Goal: Understand process/instructions: Learn about a topic

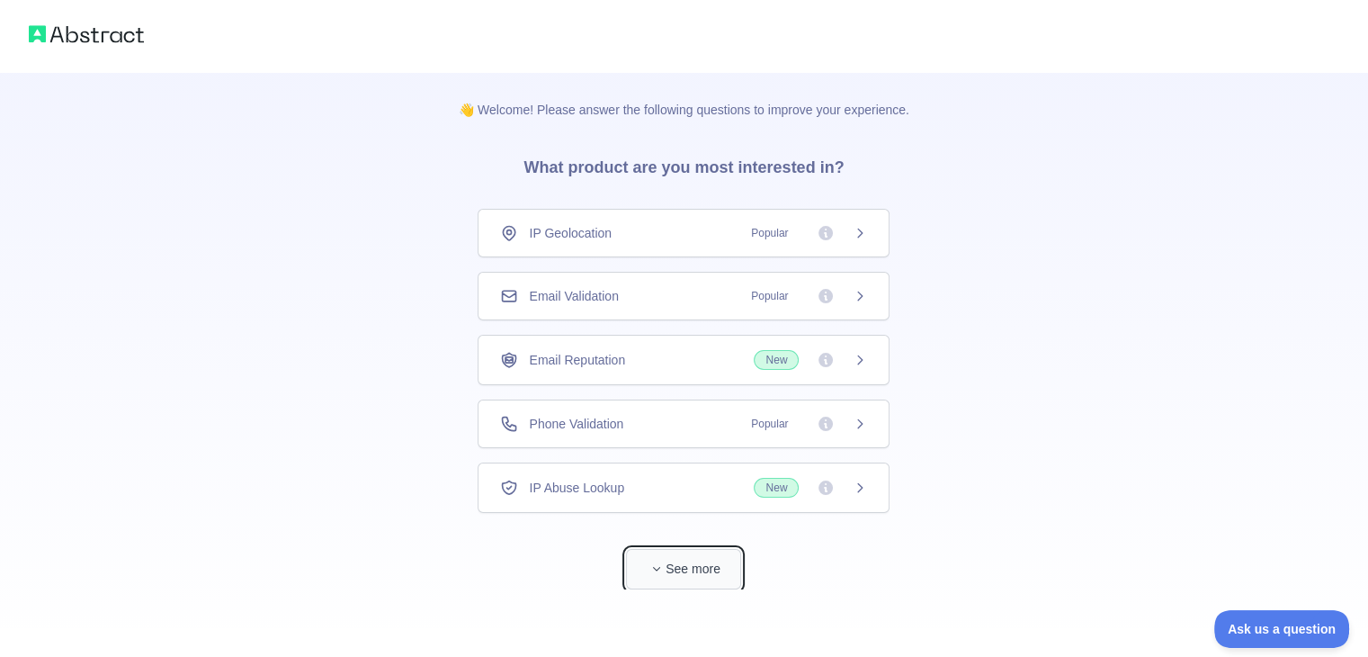
click at [659, 560] on span "button" at bounding box center [657, 569] width 18 height 18
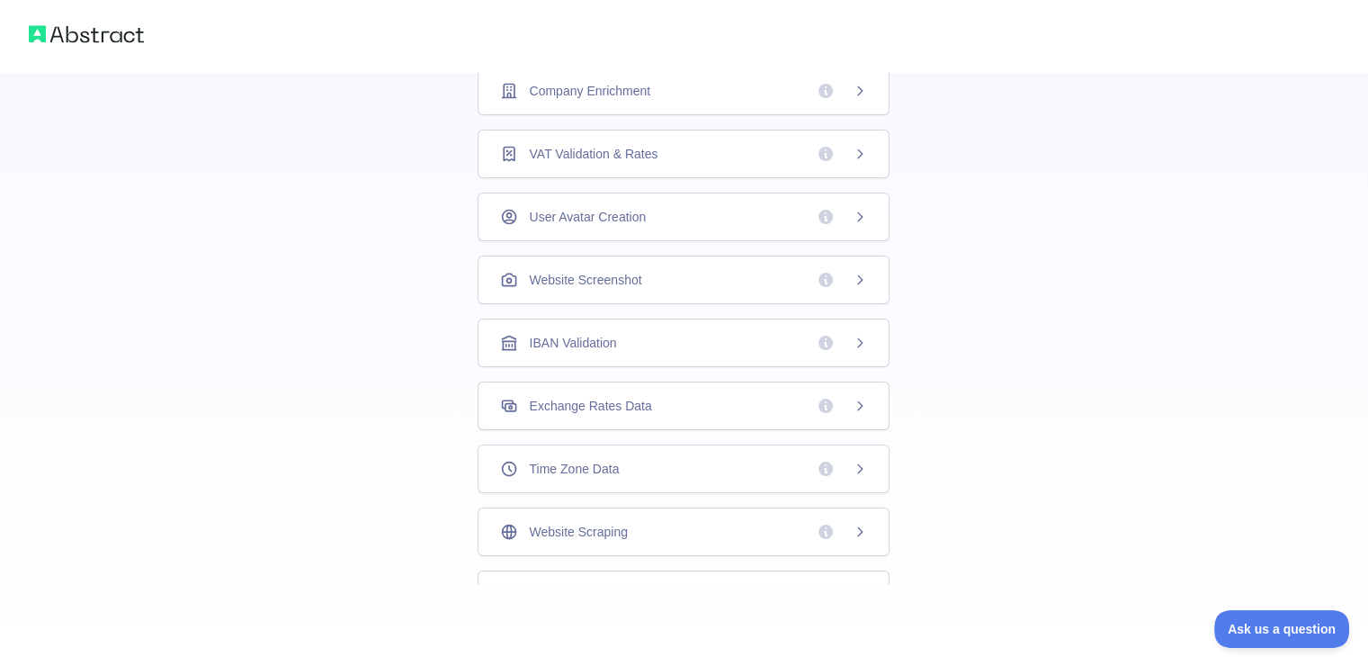
scroll to position [64, 0]
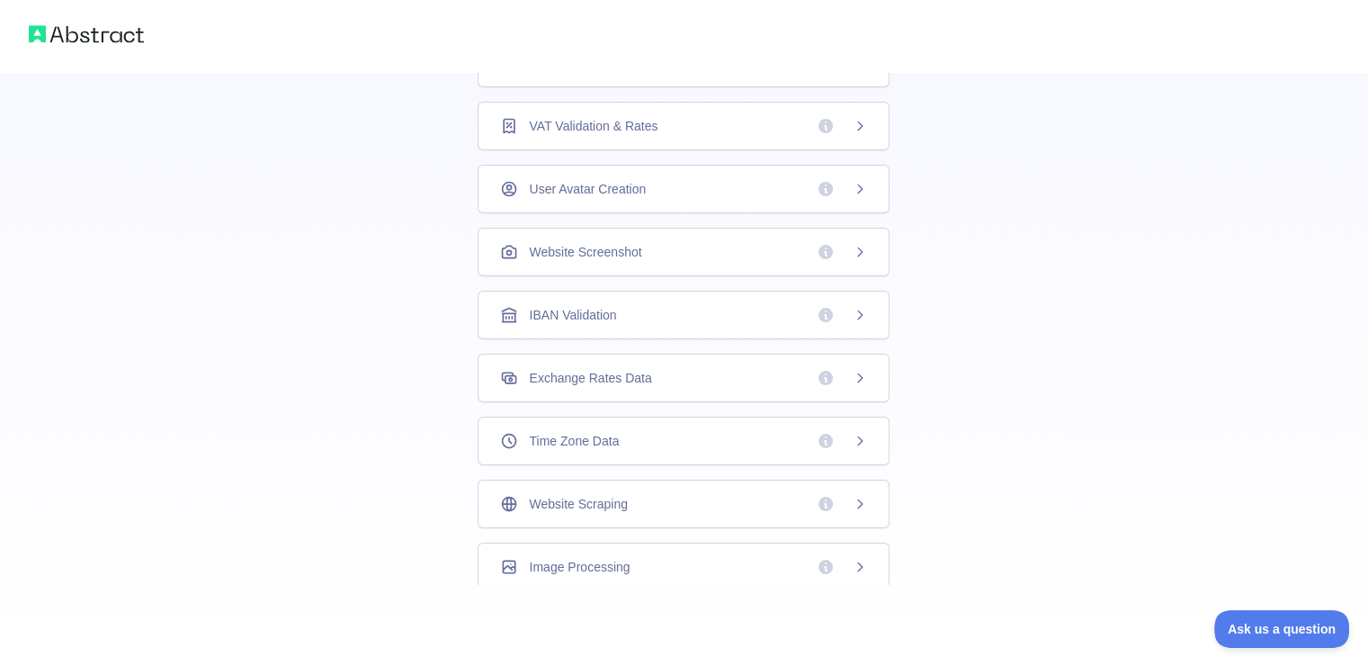
click at [625, 495] on div "Website Scraping" at bounding box center [683, 504] width 367 height 18
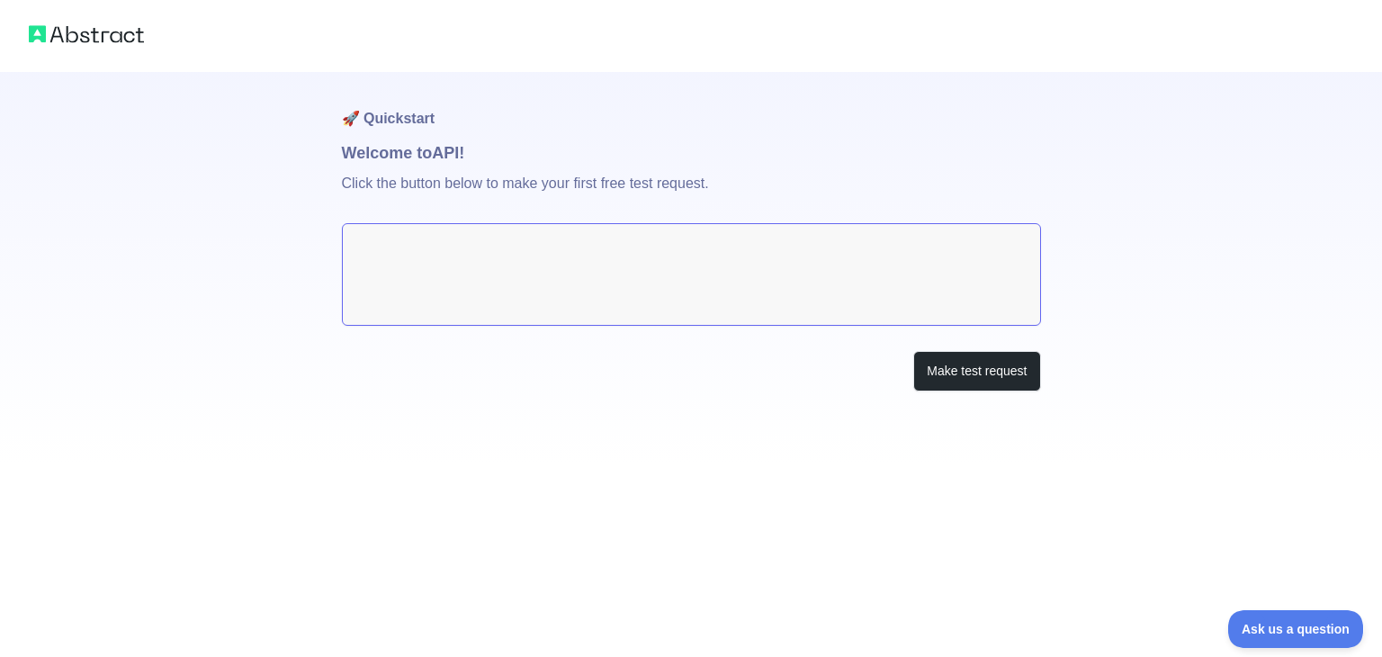
click at [552, 306] on textarea at bounding box center [691, 274] width 699 height 103
click at [975, 374] on button "Make test request" at bounding box center [976, 371] width 127 height 40
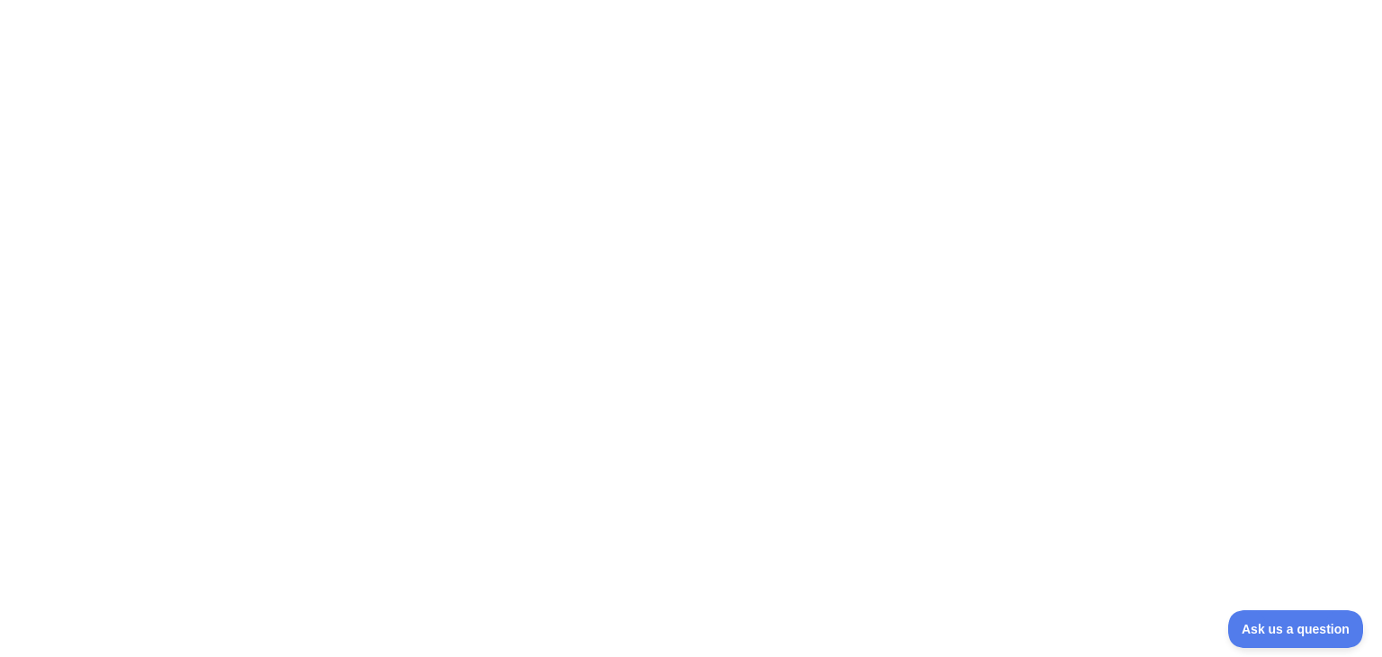
click at [408, 1] on div at bounding box center [691, 328] width 1382 height 657
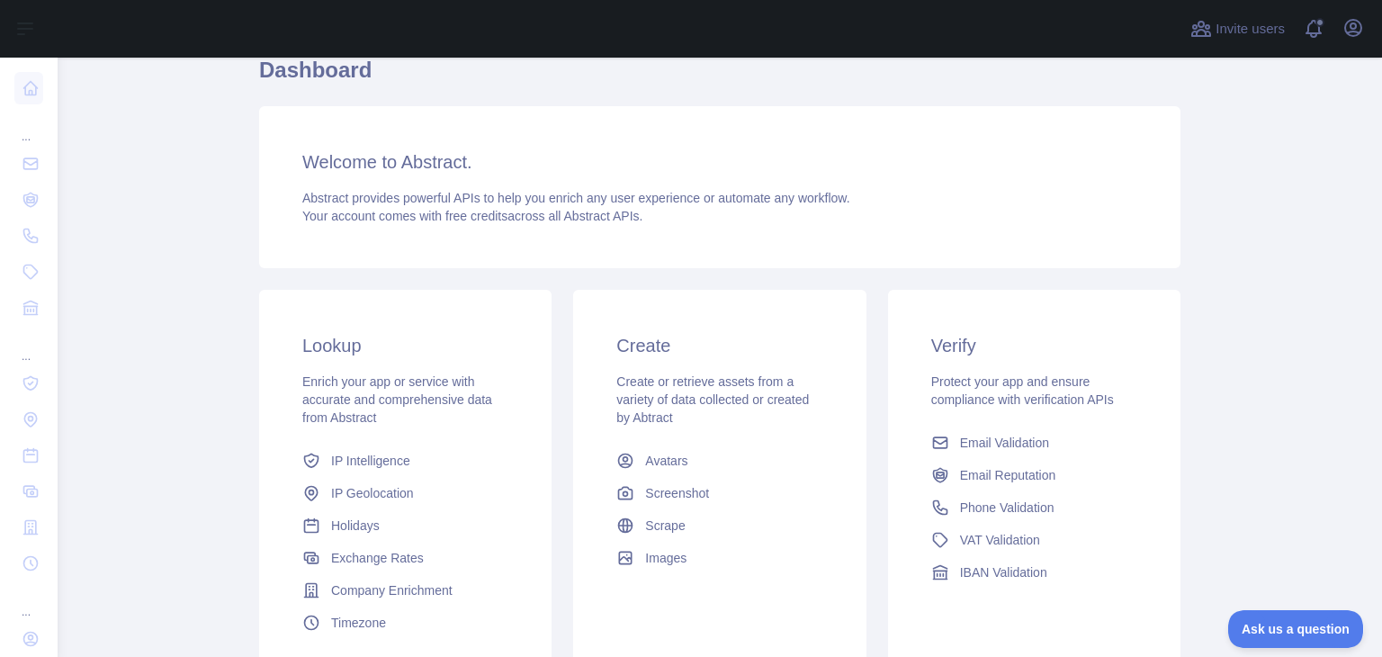
scroll to position [239, 0]
